Goal: Information Seeking & Learning: Learn about a topic

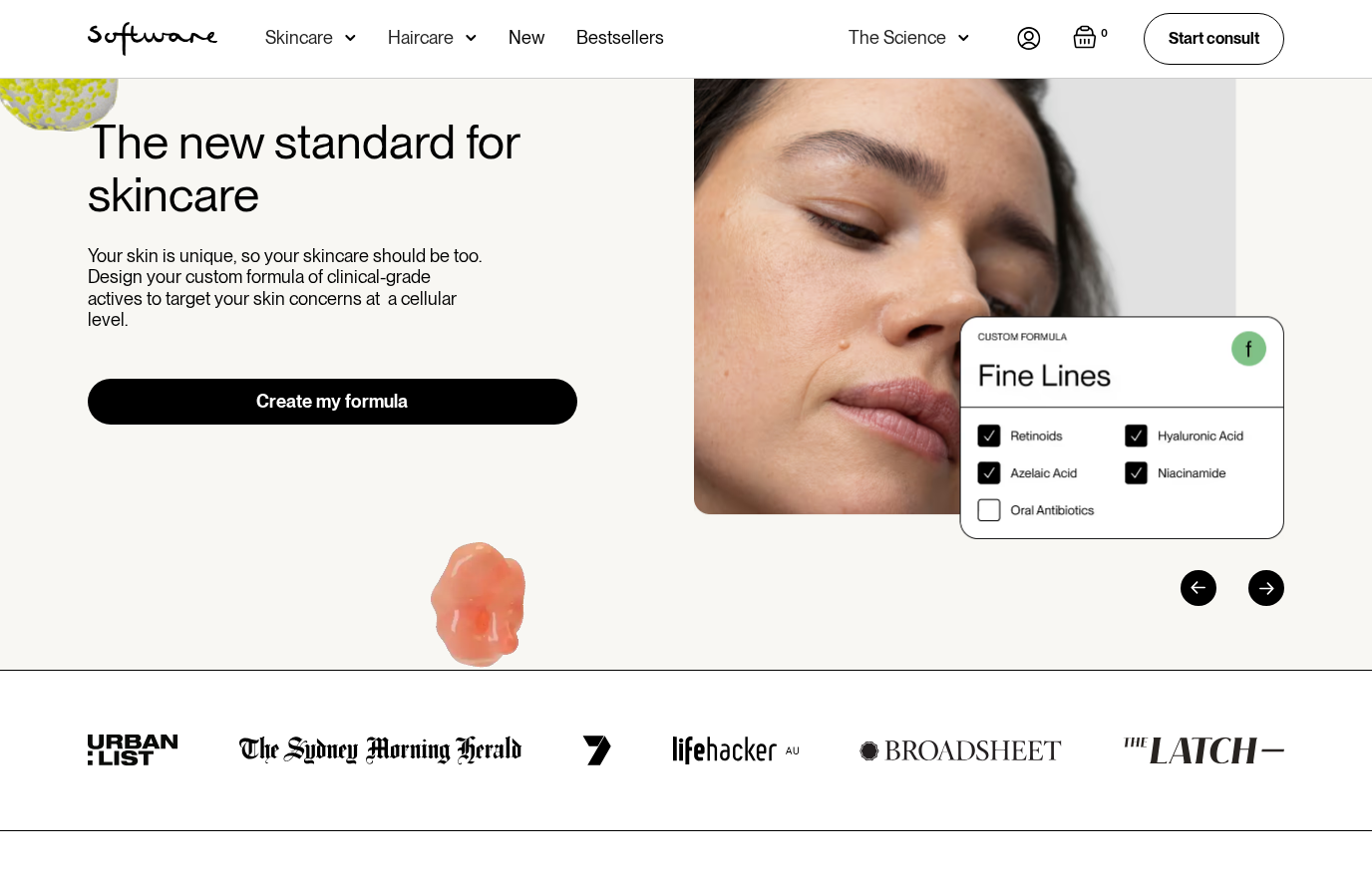
click at [236, 389] on link "Create my formula" at bounding box center [332, 402] width 490 height 46
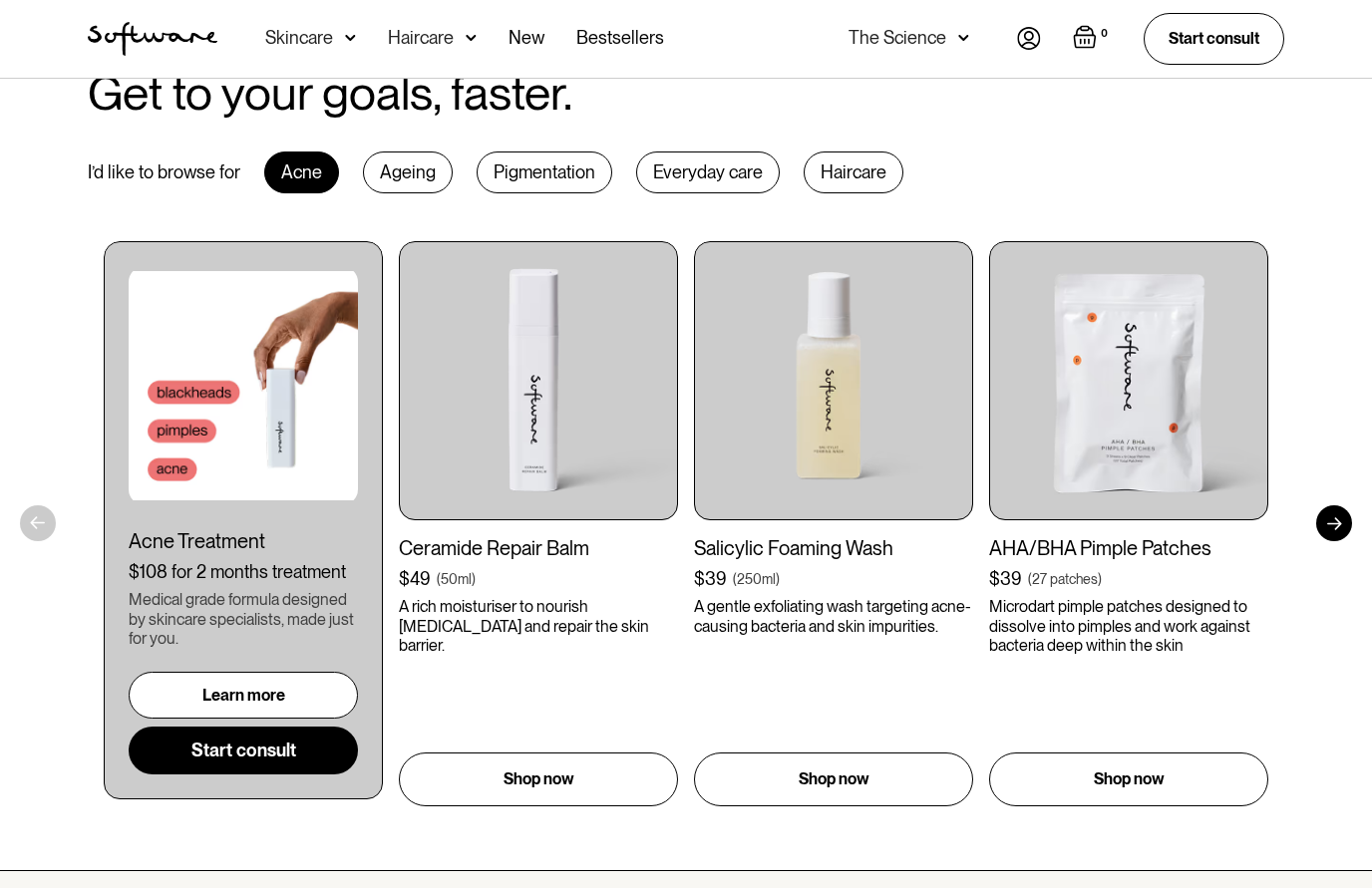
scroll to position [985, 0]
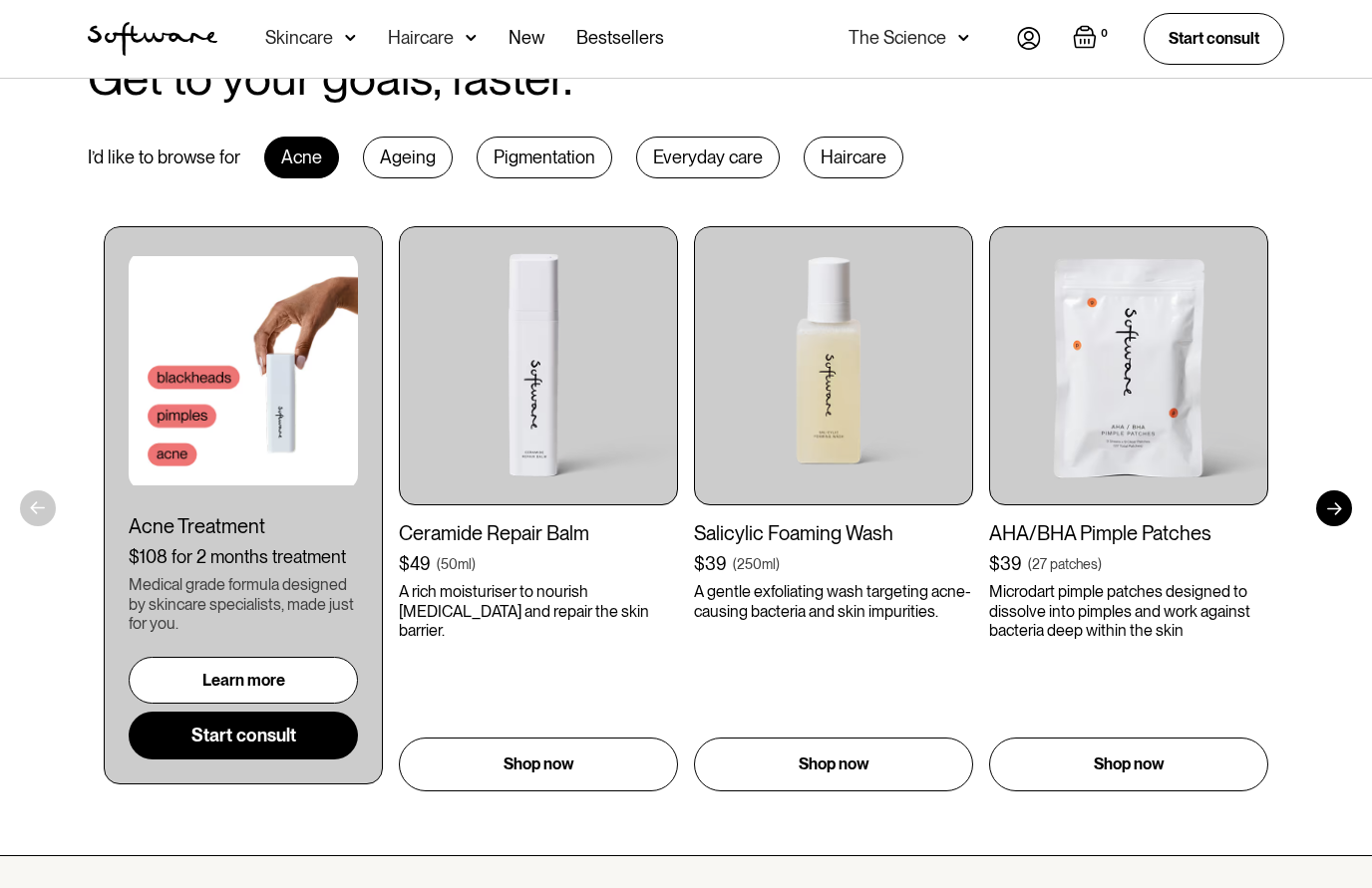
click at [1339, 497] on div at bounding box center [1334, 509] width 36 height 36
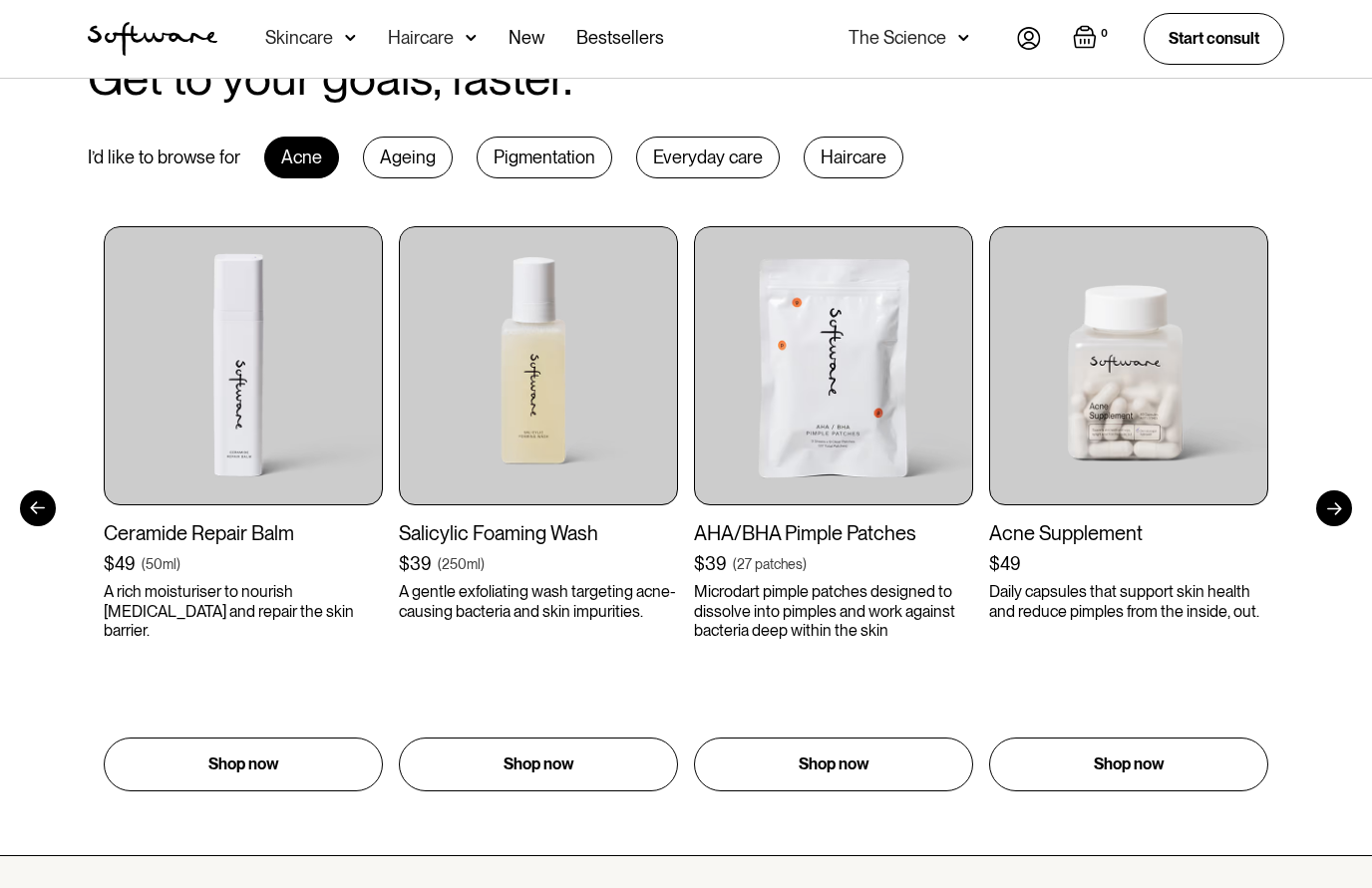
click at [1328, 513] on div at bounding box center [1334, 509] width 36 height 36
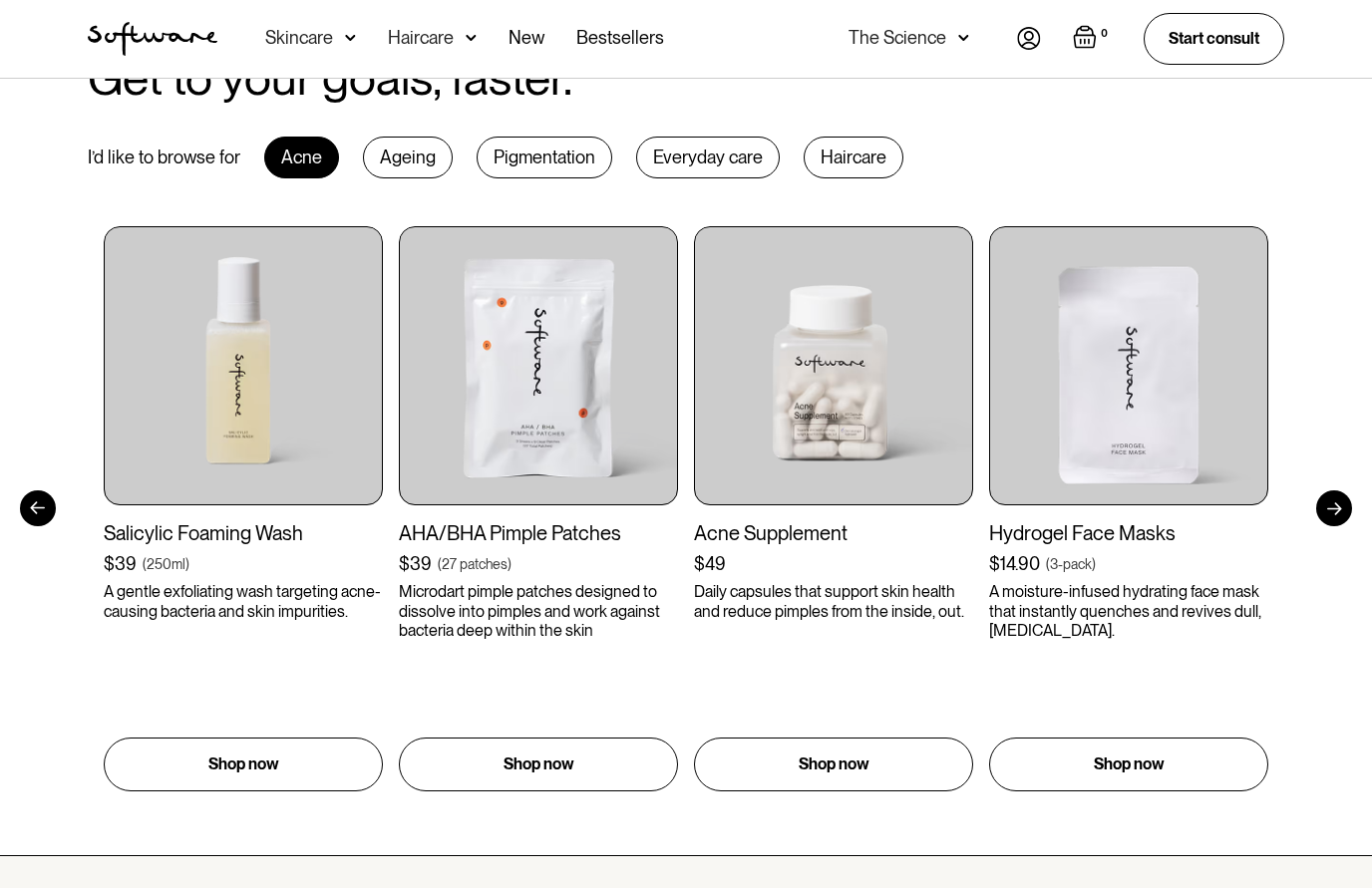
click at [1324, 515] on div at bounding box center [1334, 509] width 36 height 36
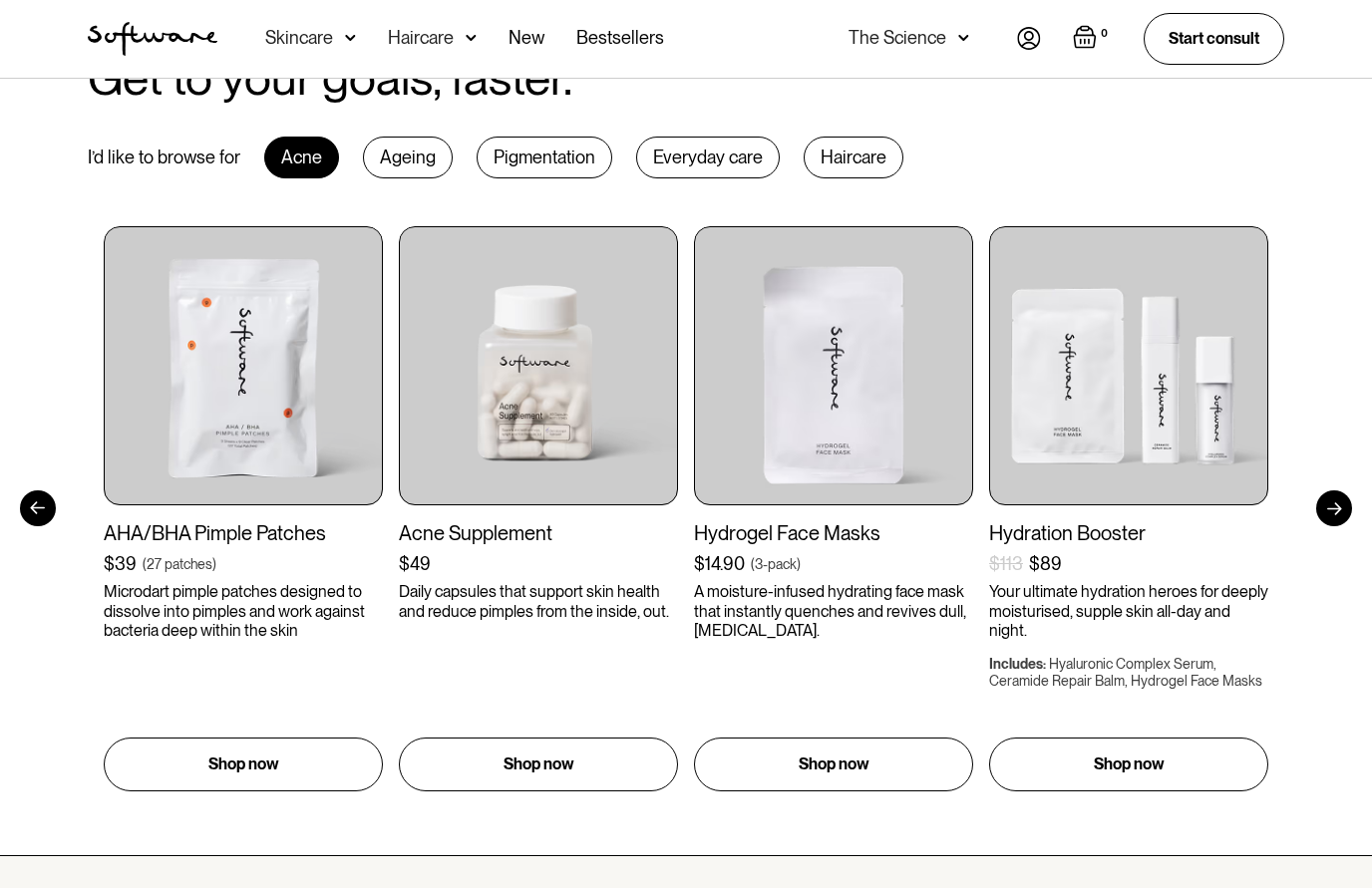
click at [1326, 518] on div at bounding box center [1334, 509] width 36 height 36
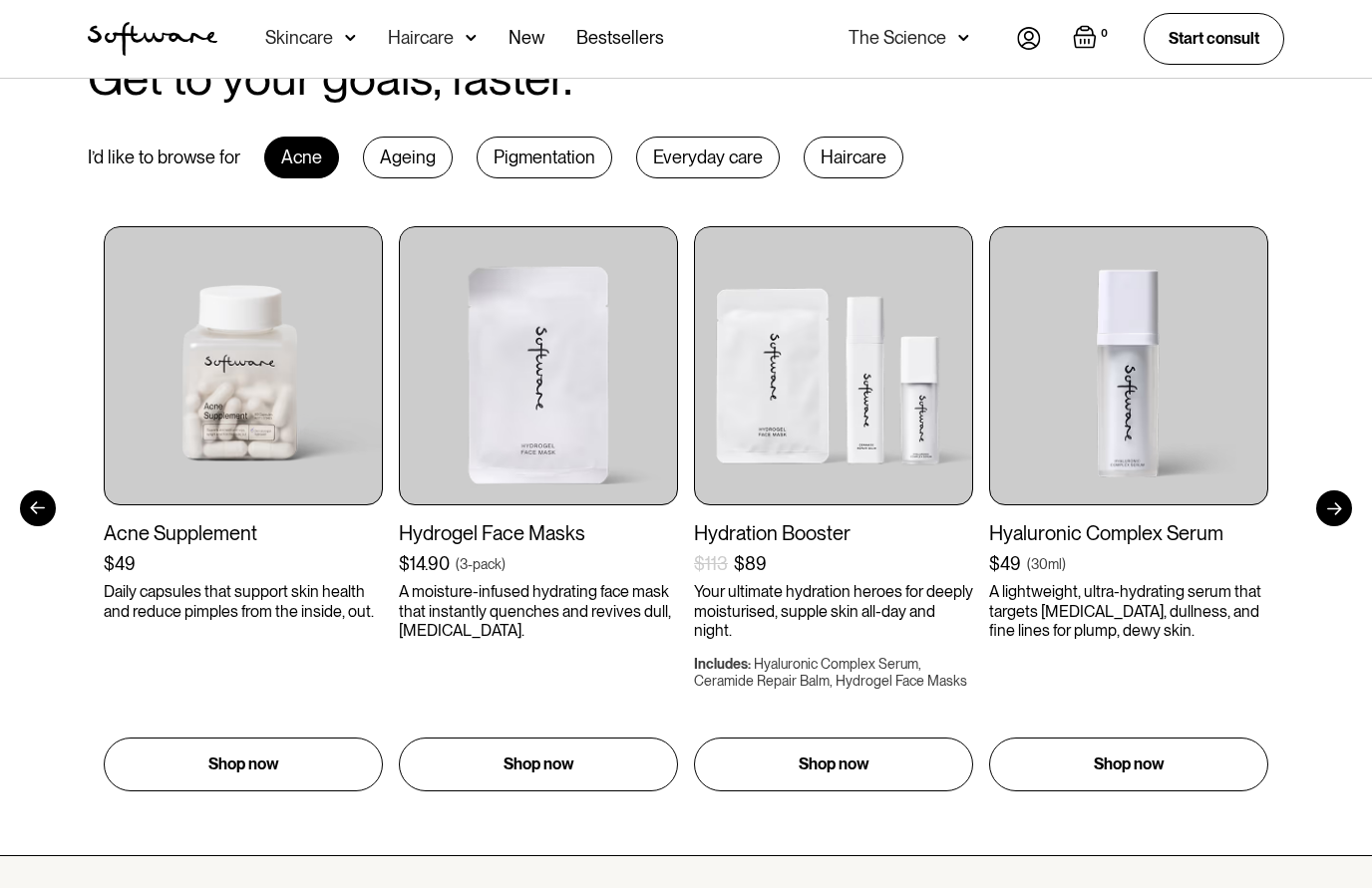
click at [1323, 494] on div at bounding box center [1334, 509] width 36 height 36
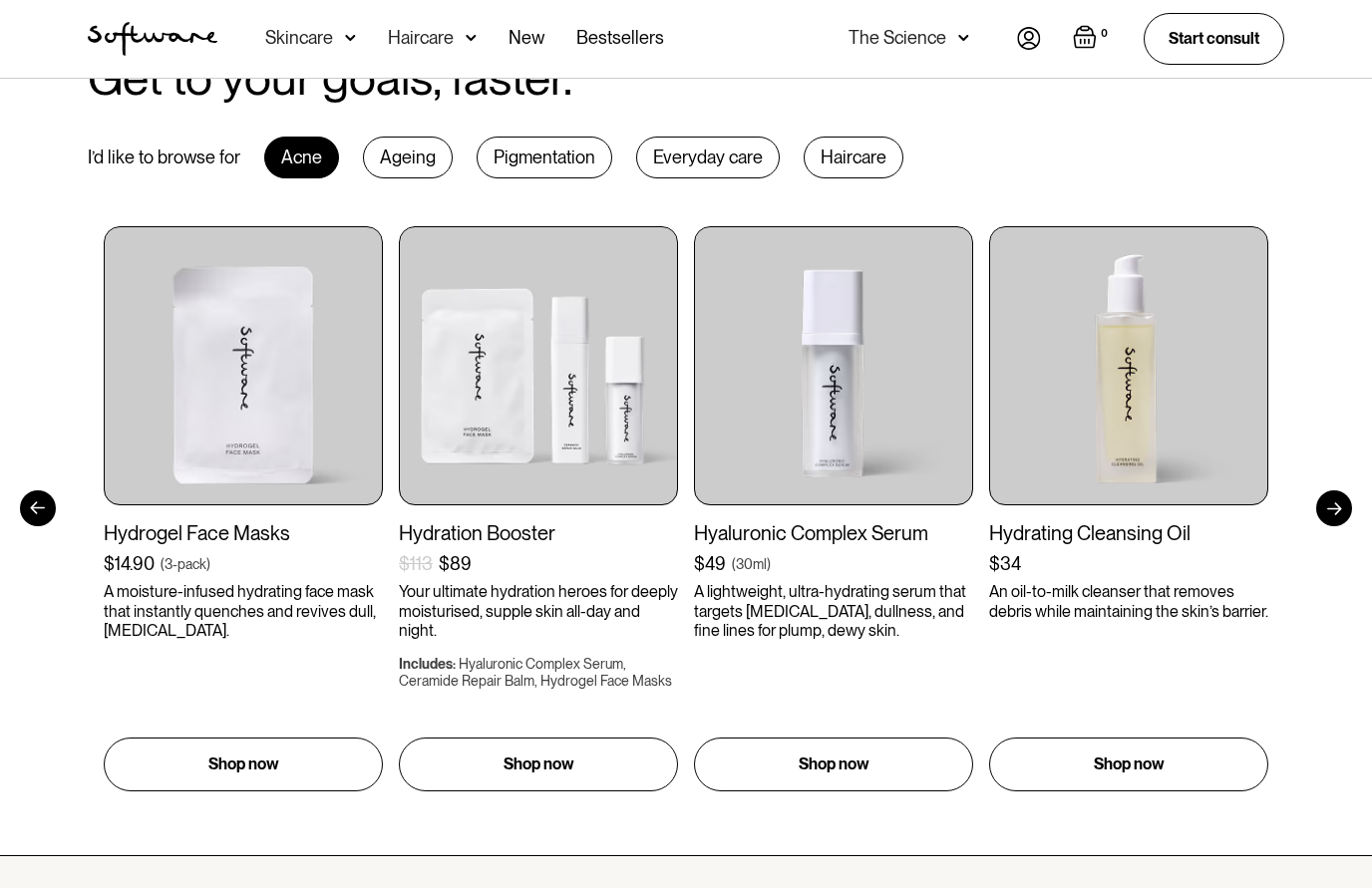
click at [1321, 486] on div "Get to your goals, faster. I’d like to browse for Acne Ageing Pigmentation Ever…" at bounding box center [686, 422] width 1372 height 868
click at [1328, 486] on div "Get to your goals, faster. I’d like to browse for Acne Ageing Pigmentation Ever…" at bounding box center [686, 422] width 1372 height 868
click at [1332, 482] on div "Get to your goals, faster. I’d like to browse for Acne Ageing Pigmentation Ever…" at bounding box center [686, 422] width 1372 height 868
click at [1329, 498] on div at bounding box center [1334, 509] width 36 height 36
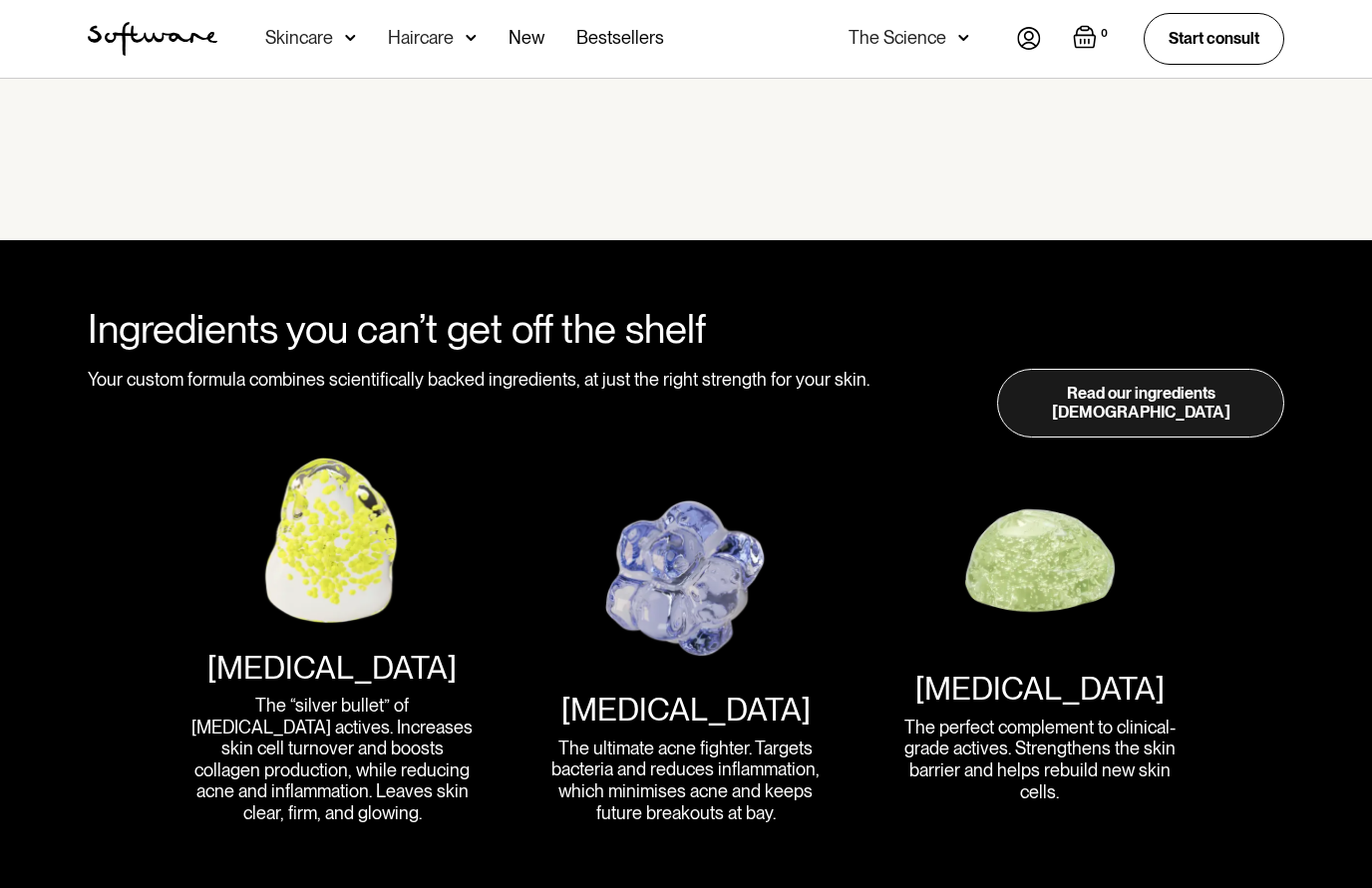
scroll to position [2350, 0]
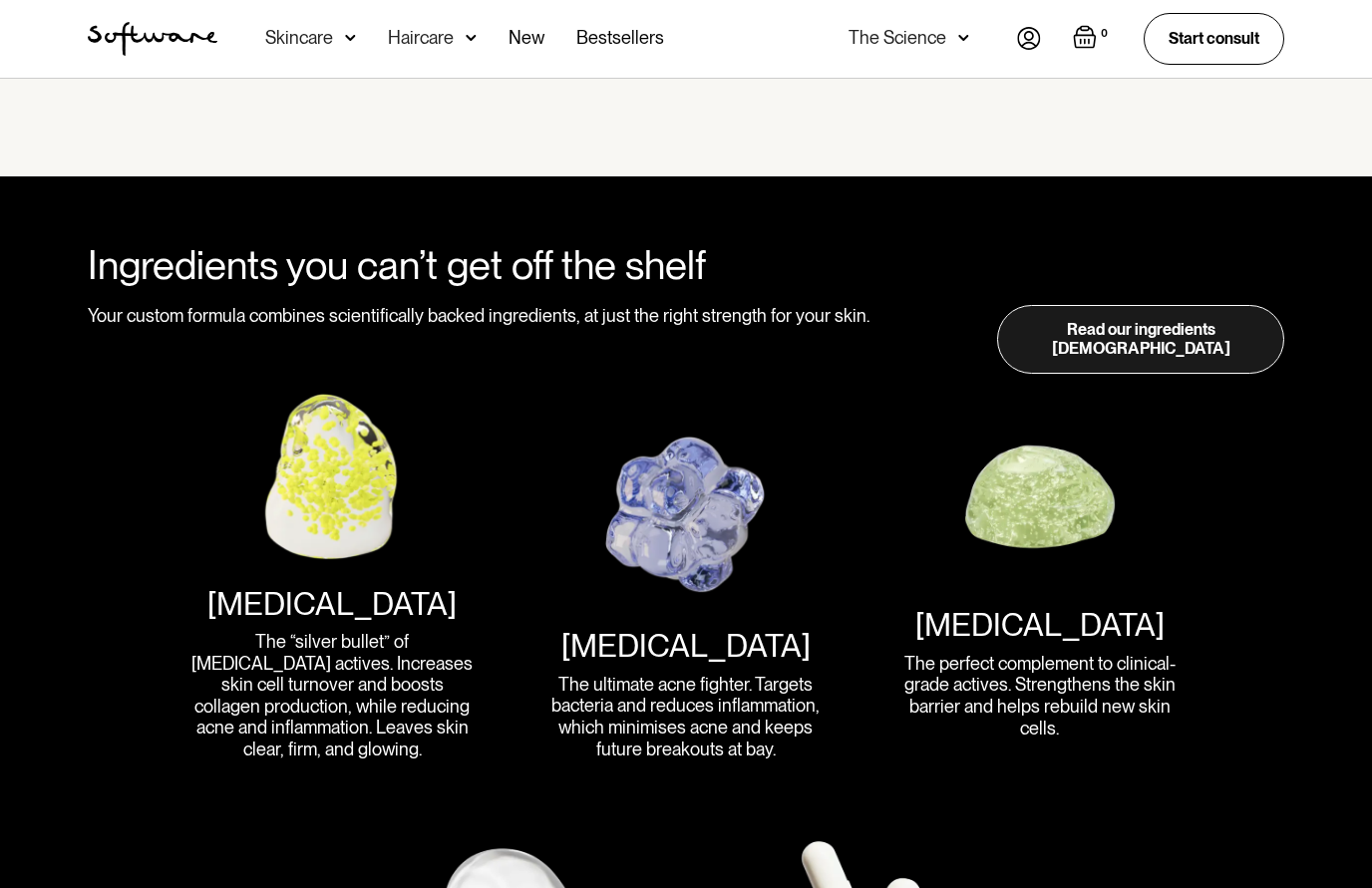
click at [338, 492] on img at bounding box center [332, 476] width 172 height 172
click at [322, 596] on div "Retinoid" at bounding box center [332, 605] width 249 height 38
click at [321, 632] on div "The “silver bullet” of skin care actives. Increases skin cell turnover and boos…" at bounding box center [332, 696] width 287 height 130
click at [1214, 339] on link "Read our ingredients bible" at bounding box center [1141, 339] width 287 height 69
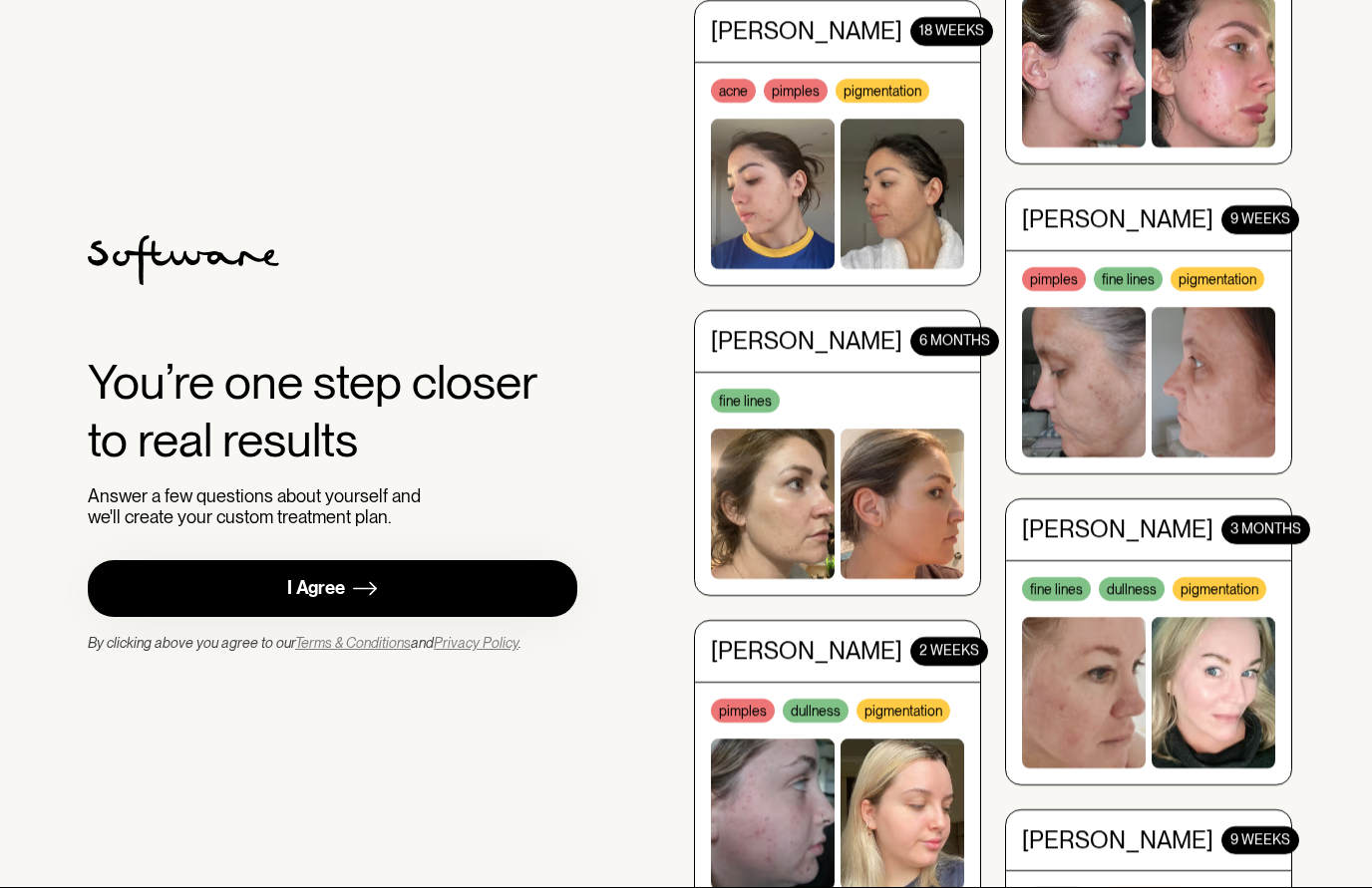
click at [203, 618] on link "I Agree" at bounding box center [332, 589] width 490 height 57
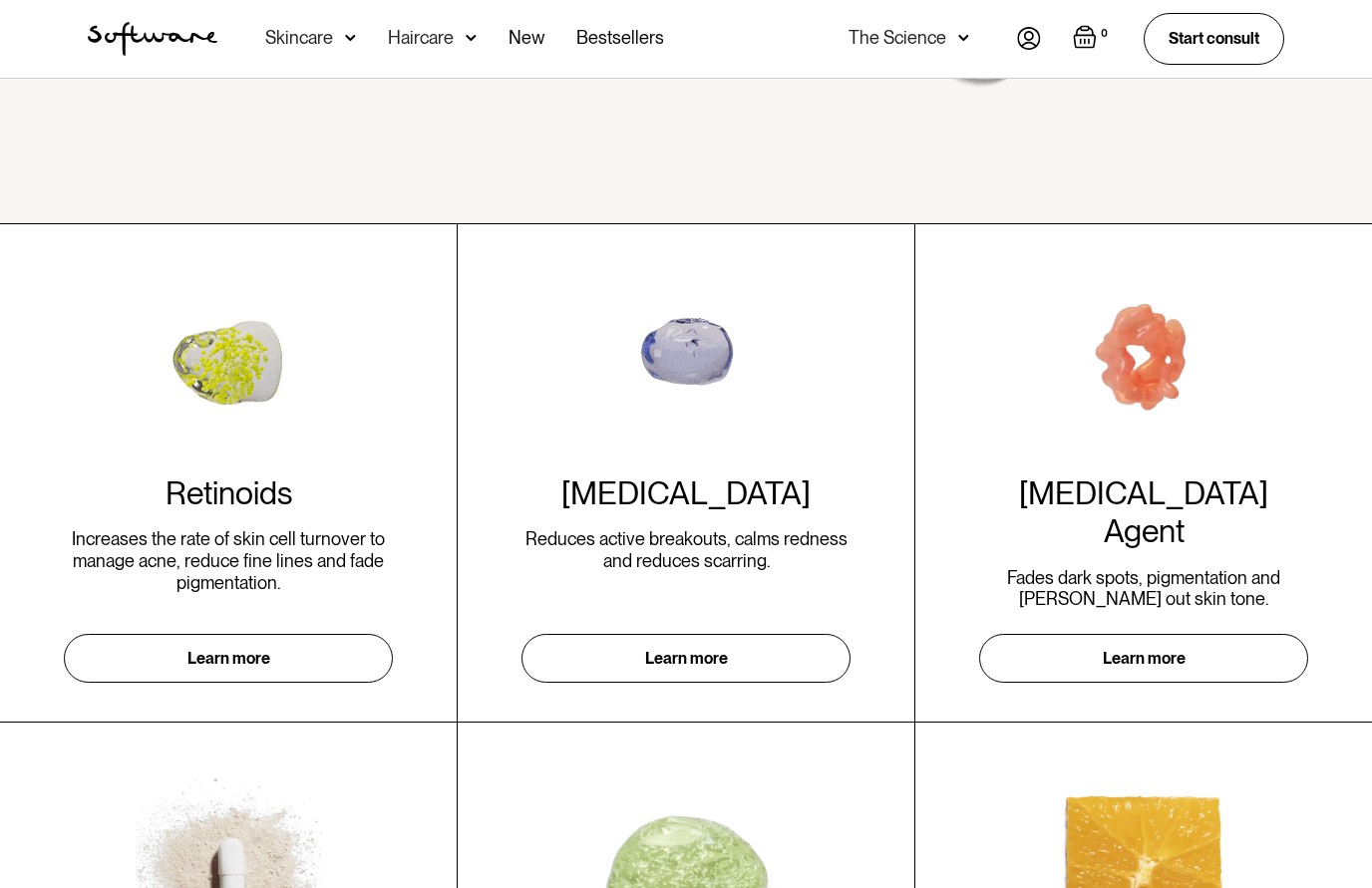
scroll to position [501, 0]
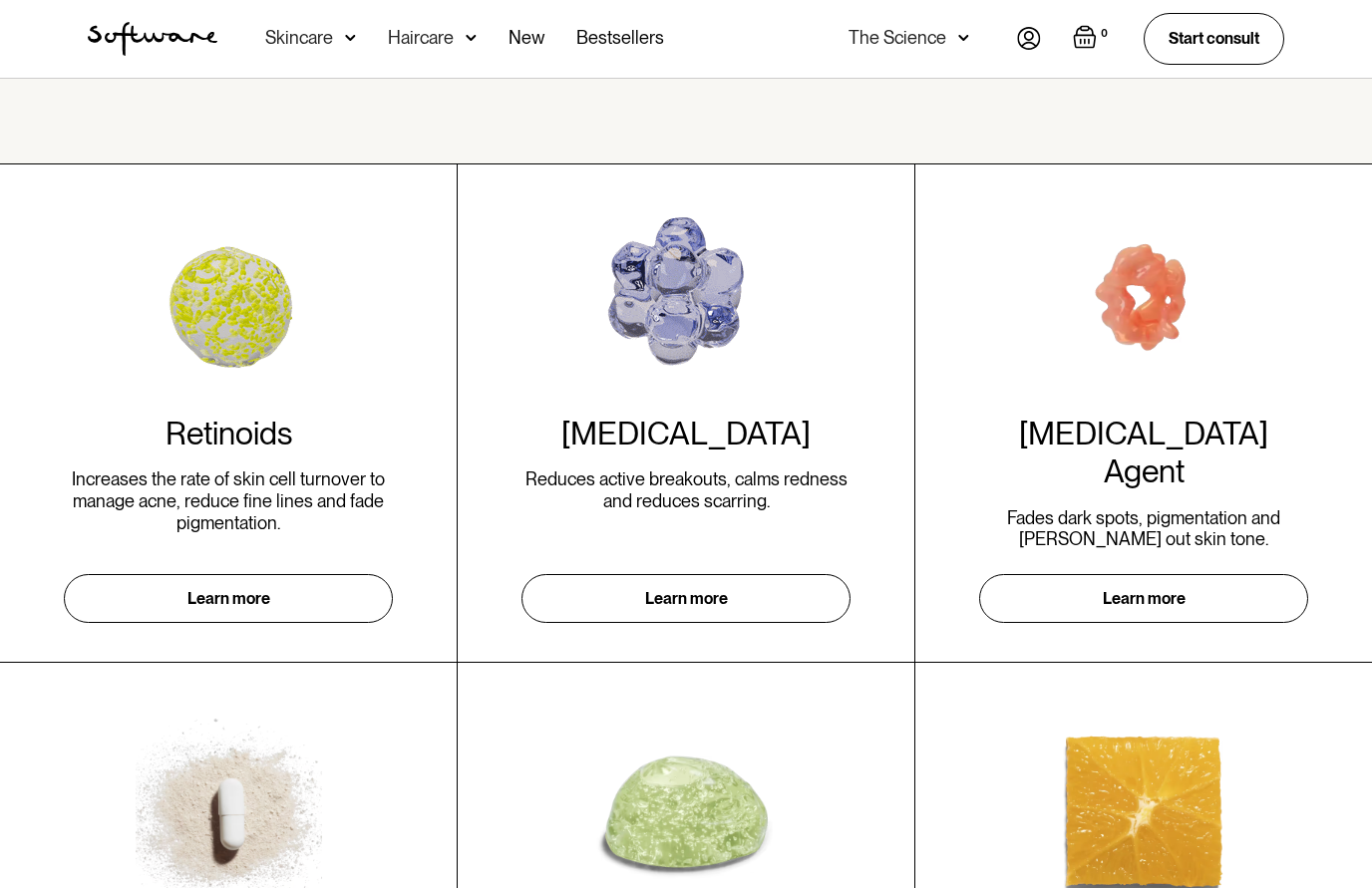
click at [222, 580] on link "Learn more" at bounding box center [229, 599] width 329 height 49
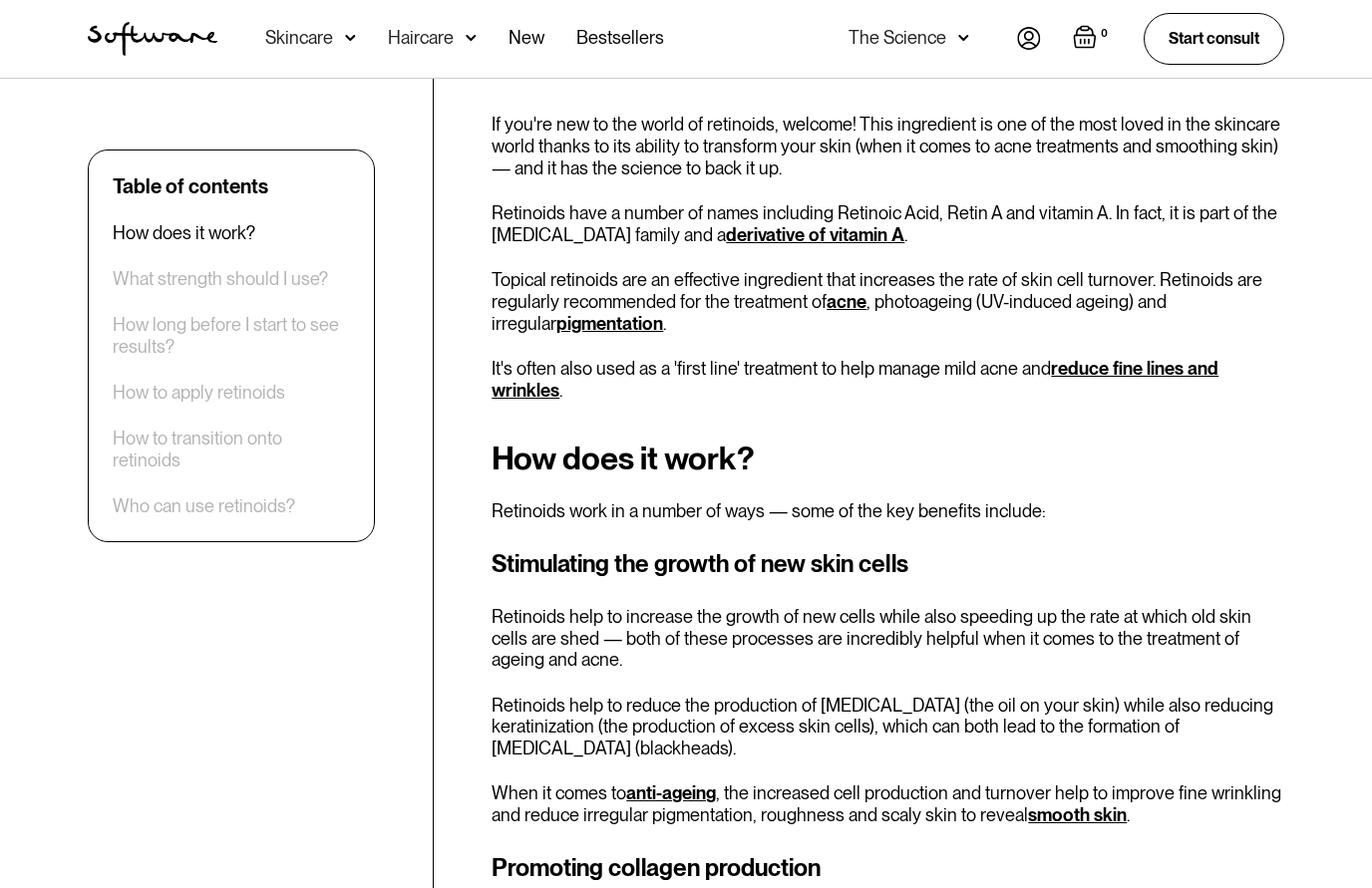
scroll to position [198, 0]
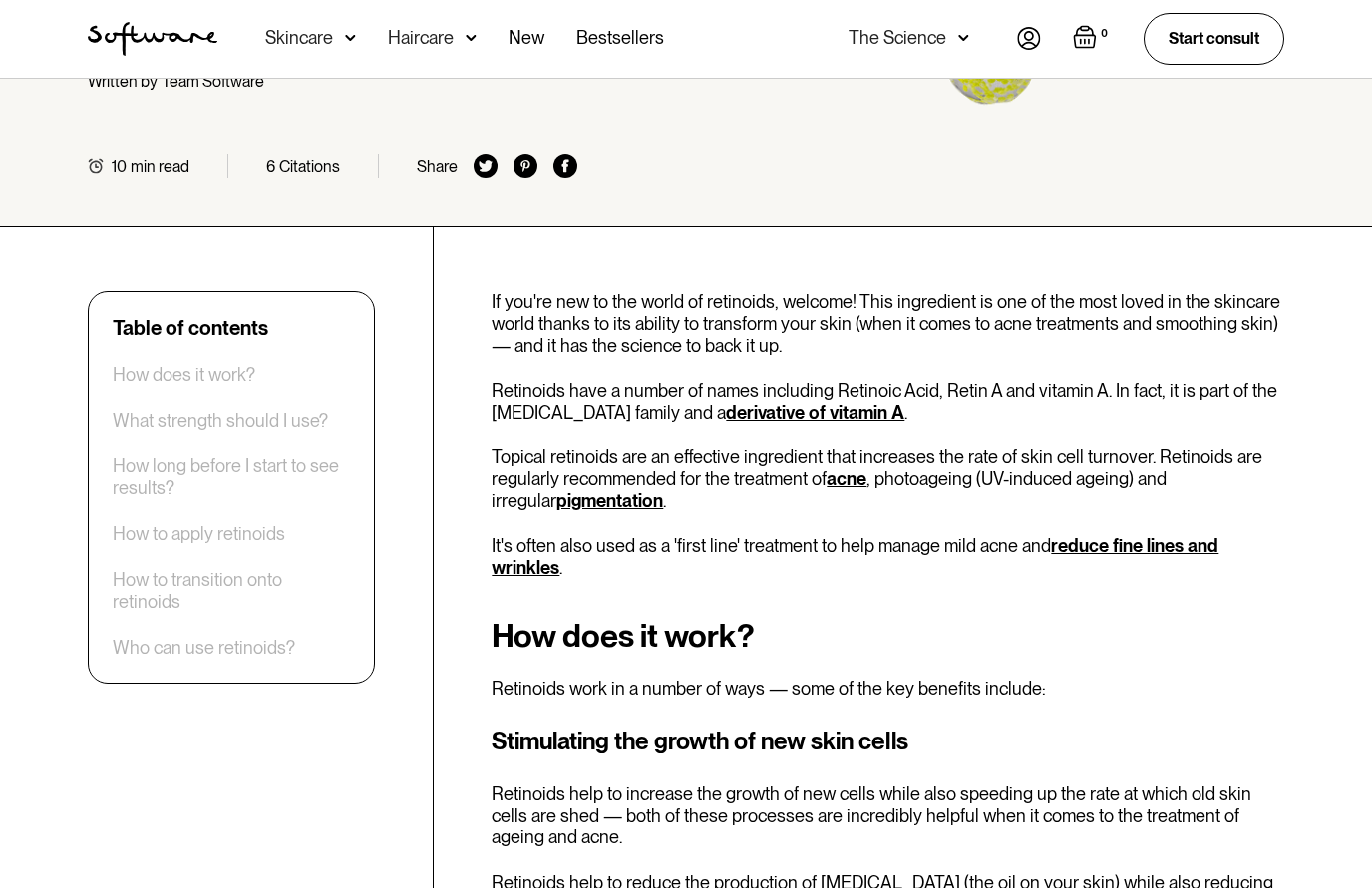
click at [1159, 536] on link "reduce fine lines and wrinkles" at bounding box center [855, 557] width 726 height 43
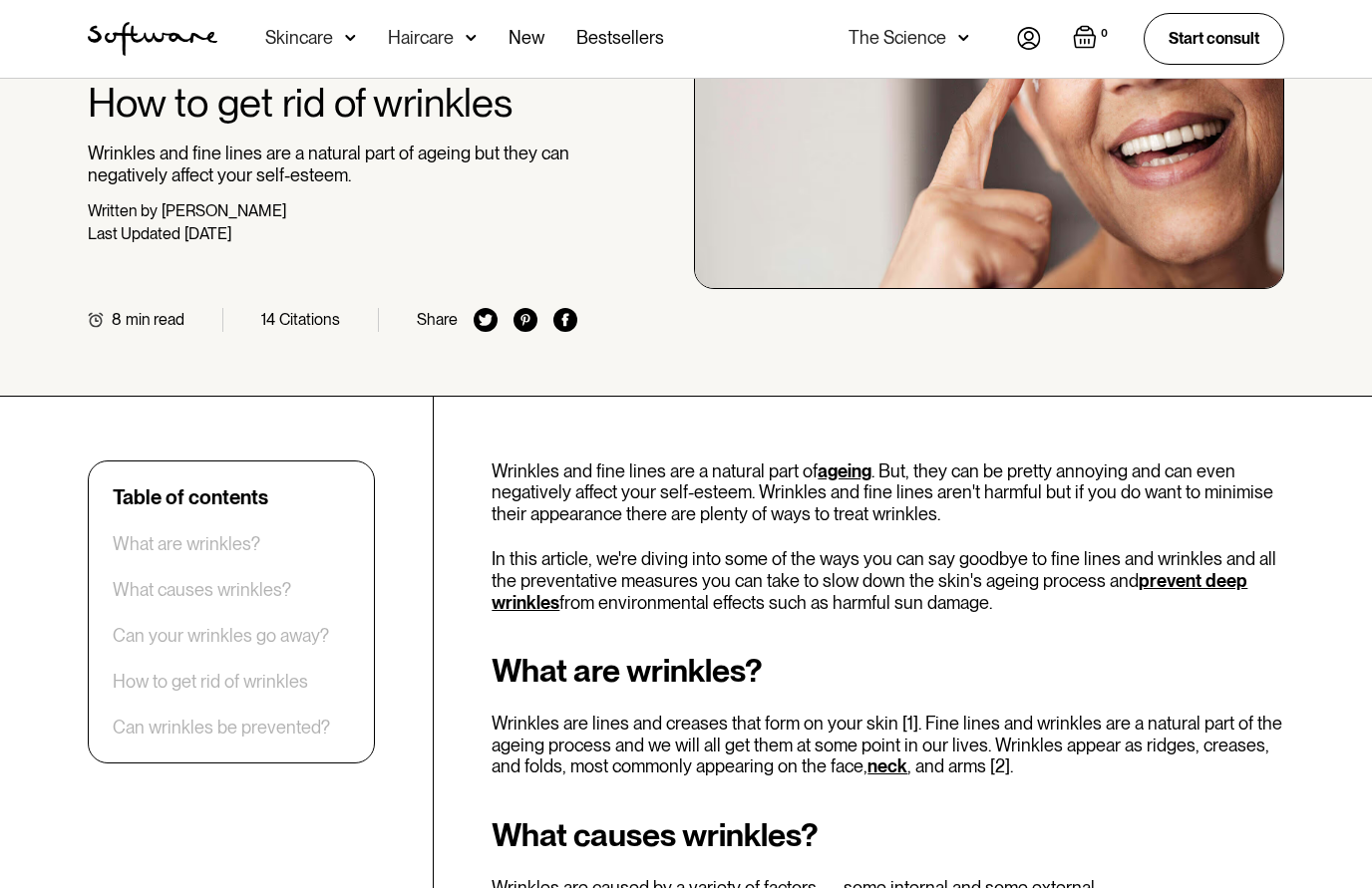
scroll to position [278, 0]
